Goal: Transaction & Acquisition: Download file/media

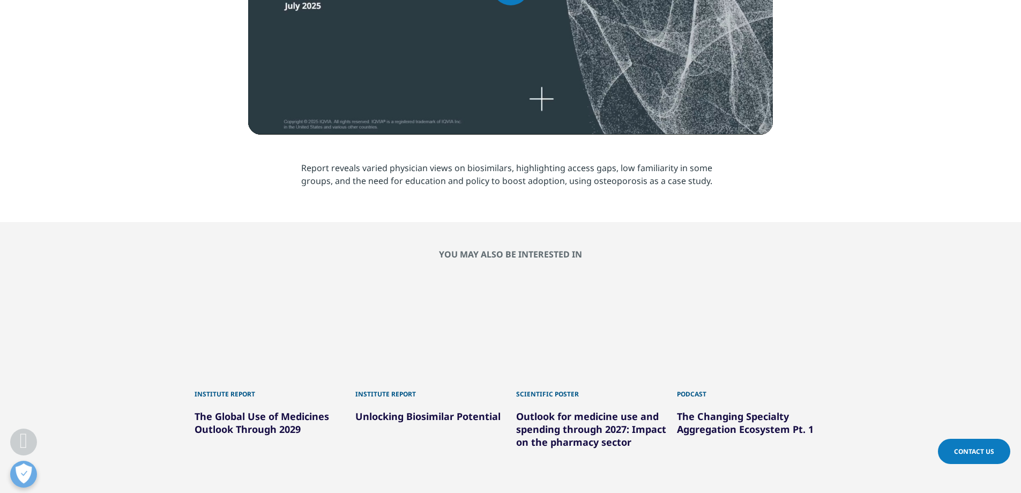
scroll to position [393, 0]
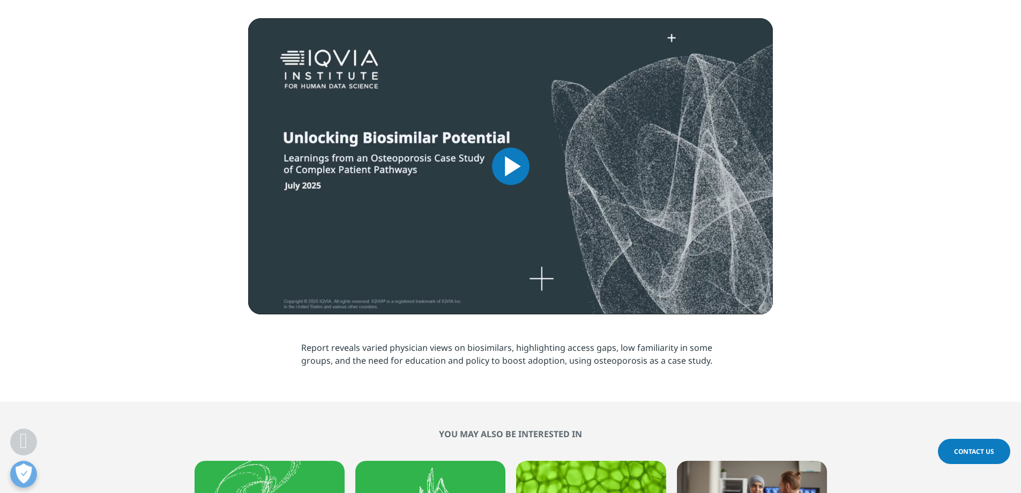
click at [511, 166] on span "Video Player" at bounding box center [511, 166] width 0 height 0
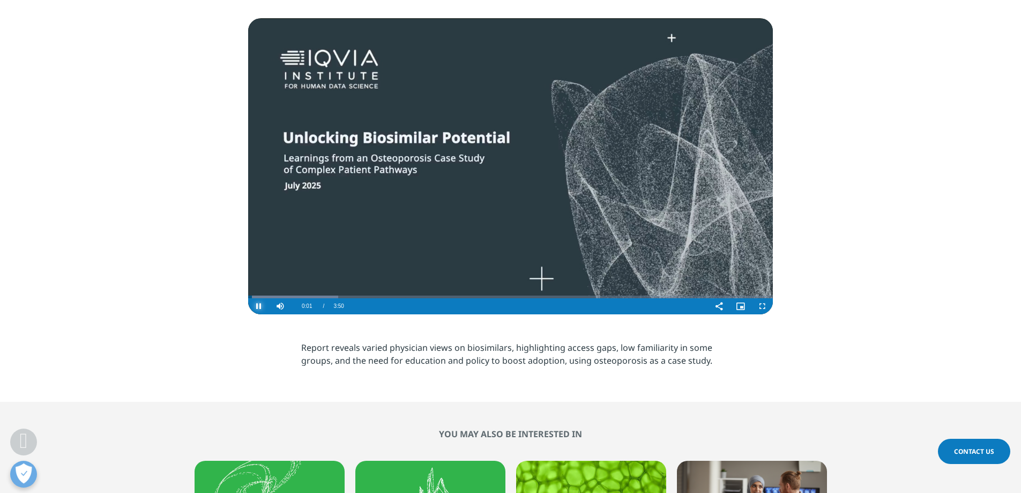
click at [256, 306] on span "Video Player" at bounding box center [258, 306] width 21 height 0
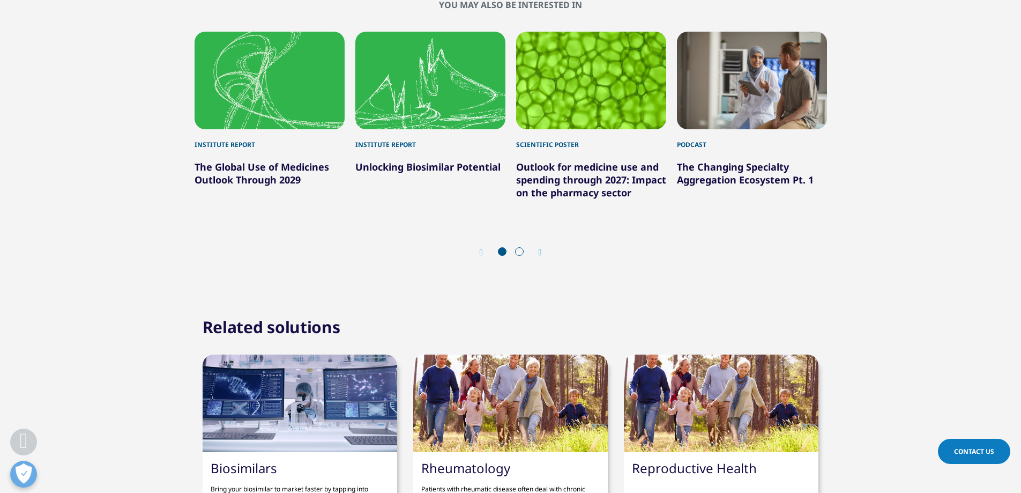
scroll to position [715, 0]
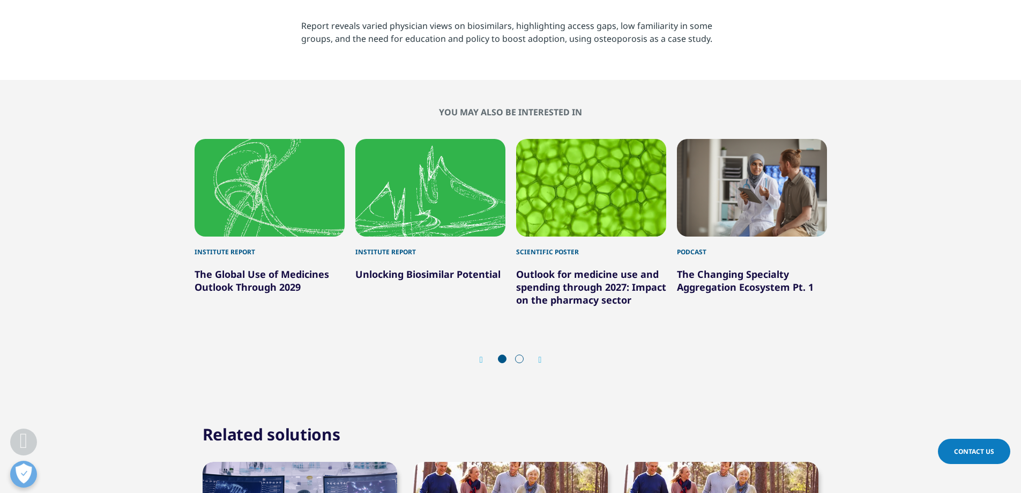
click at [202, 382] on section "You may also be interested in Institute Report The Global Use of Medicines Outl…" at bounding box center [510, 241] width 1021 height 323
click at [269, 272] on link "The Global Use of Medicines Outlook Through 2029" at bounding box center [262, 281] width 135 height 26
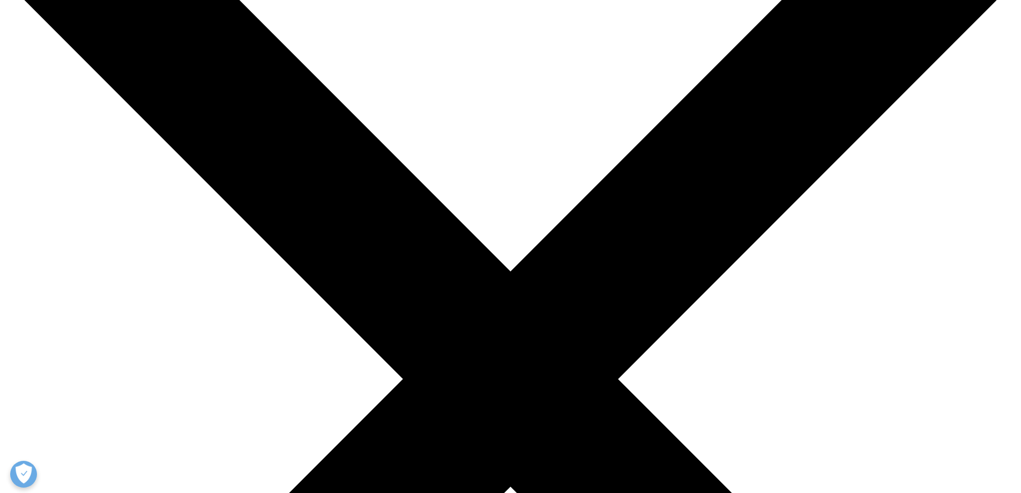
scroll to position [214, 0]
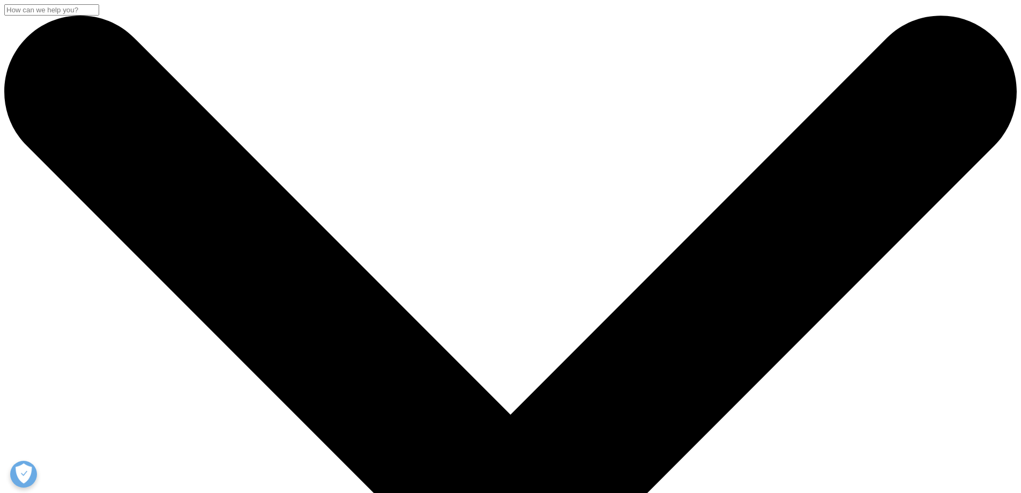
scroll to position [214, 0]
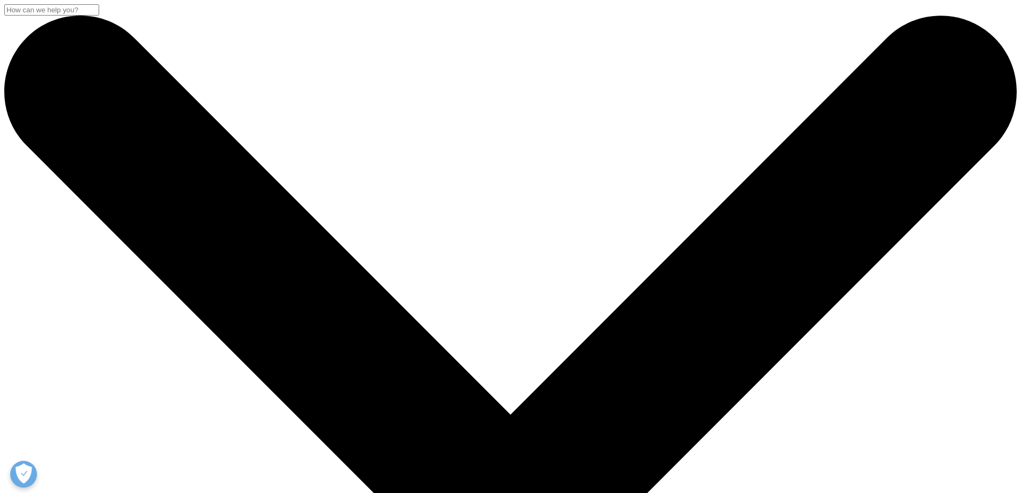
scroll to position [214, 0]
